Goal: Find specific page/section: Find specific page/section

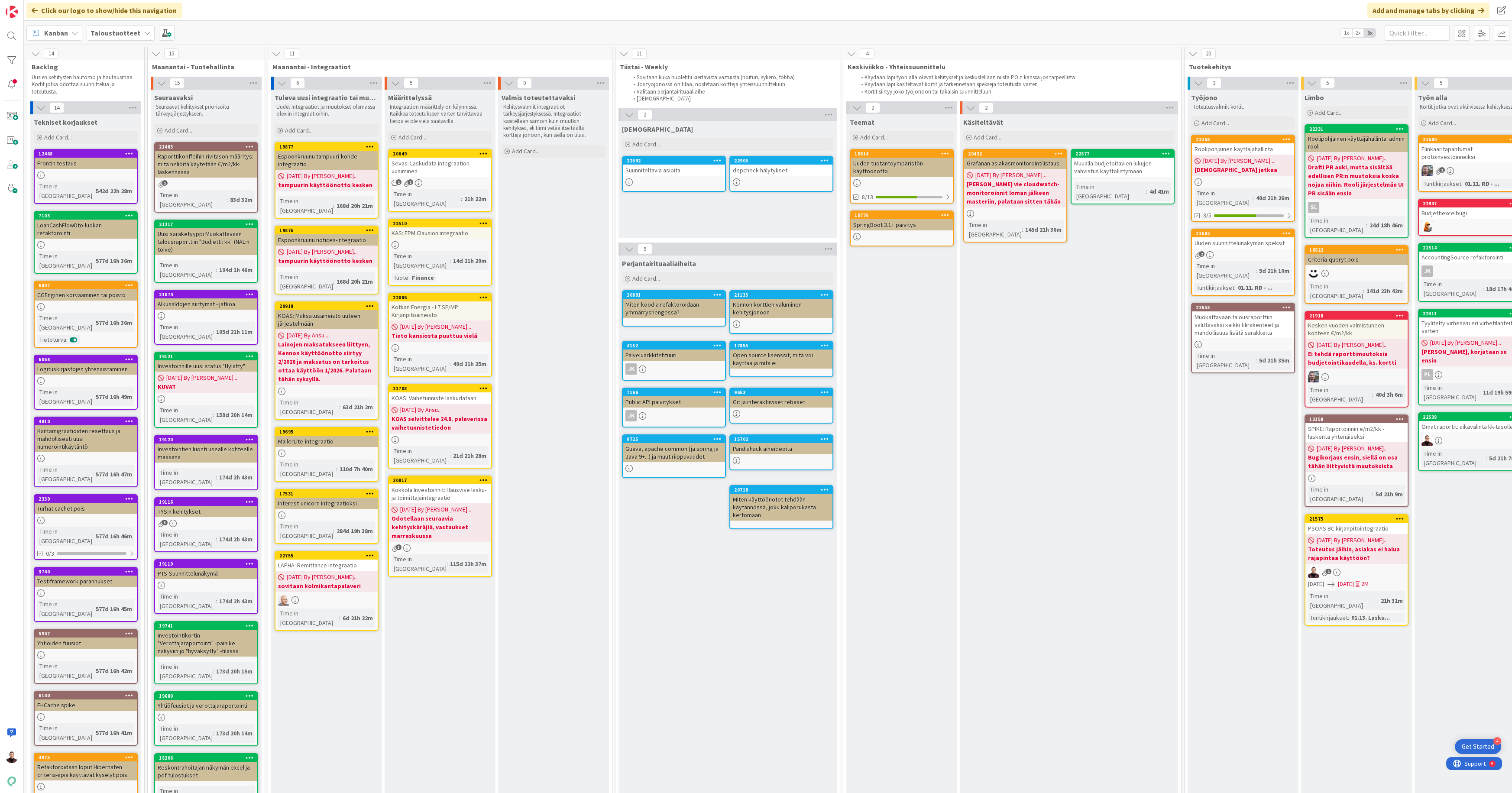
click at [837, 462] on div "9 Perjantairituaaliaiheita Add Card... 21135 Kennon korttien valuminen kehitysj…" at bounding box center [728, 709] width 221 height 934
click at [417, 301] on div "Kotkan Energia - L7 SP/MP Kirjanpitoaineisto" at bounding box center [440, 311] width 102 height 19
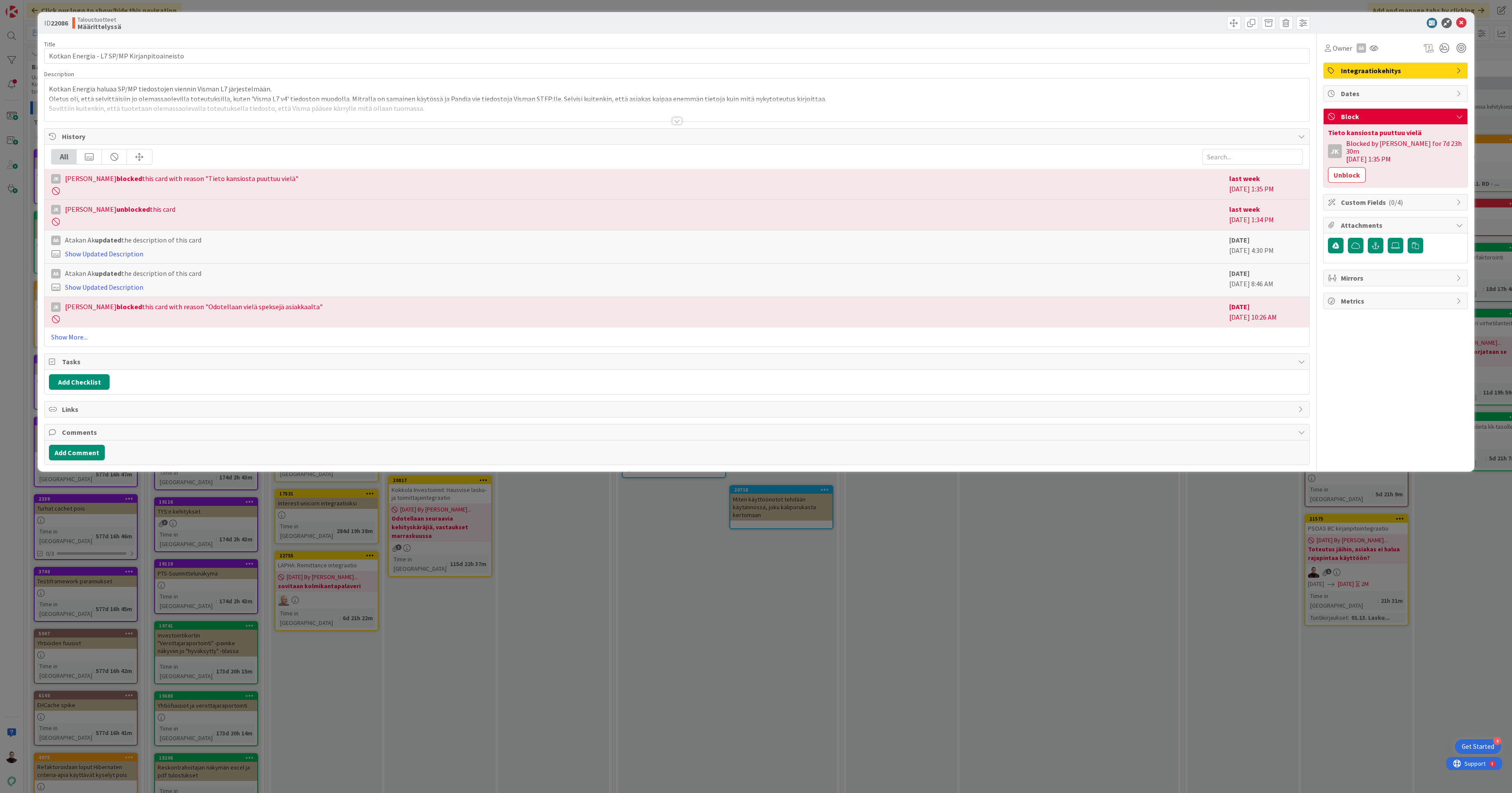
click at [676, 121] on div at bounding box center [677, 121] width 10 height 7
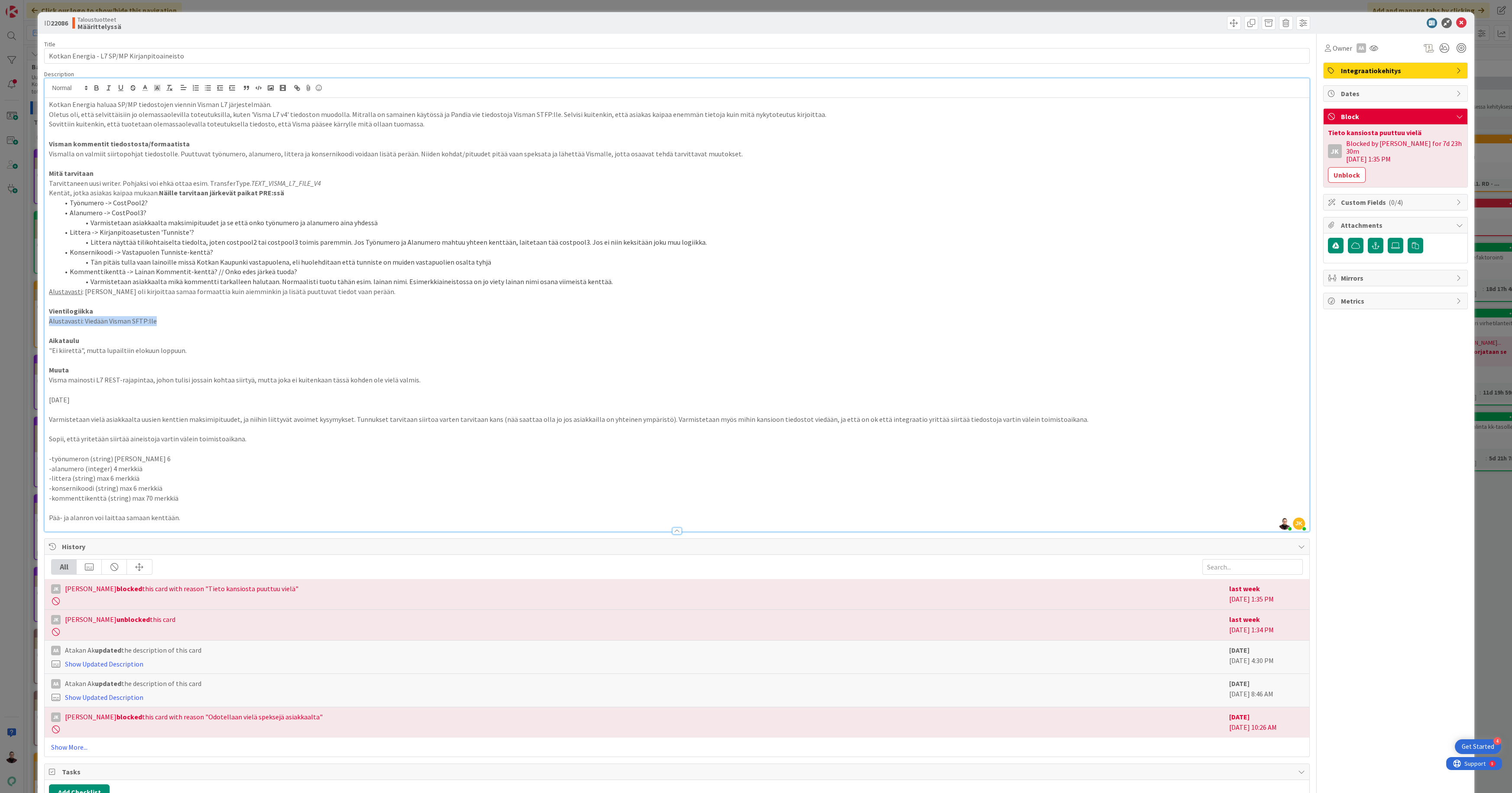
drag, startPoint x: 162, startPoint y: 320, endPoint x: 39, endPoint y: 321, distance: 123.0
click at [39, 321] on div "ID 22086 Taloustuotteet Määrittelyssä Title 44 / 128 Kotkan Energia - L7 SP/MP …" at bounding box center [756, 446] width 1436 height 869
click at [199, 318] on p "Alustavasti: Viedään Visman SFTP:lle" at bounding box center [677, 321] width 1256 height 10
click at [17, 428] on div "ID 22086 Taloustuotteet Määrittelyssä Title 44 / 128 Kotkan Energia - L7 SP/MP …" at bounding box center [756, 396] width 1512 height 793
